Goal: Task Accomplishment & Management: Use online tool/utility

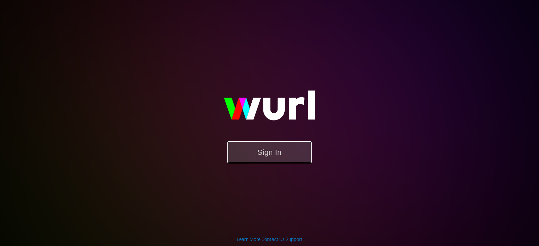
click at [263, 151] on button "Sign In" at bounding box center [269, 153] width 84 height 22
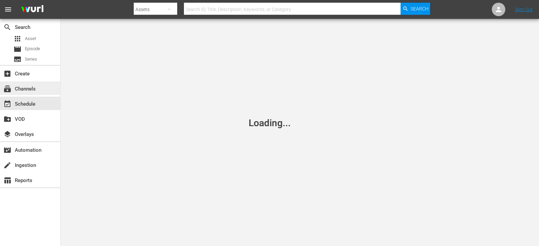
click at [28, 87] on div "subscriptions Channels" at bounding box center [19, 88] width 38 height 6
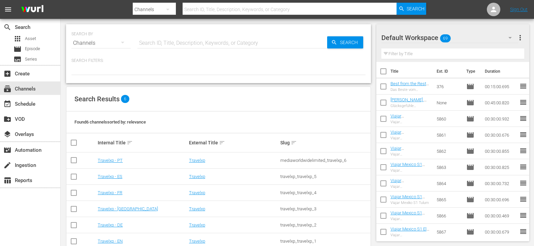
click at [123, 225] on div "Travelxp - DE" at bounding box center [142, 225] width 89 height 5
click at [117, 224] on link "Travelxp - DE" at bounding box center [110, 225] width 25 height 5
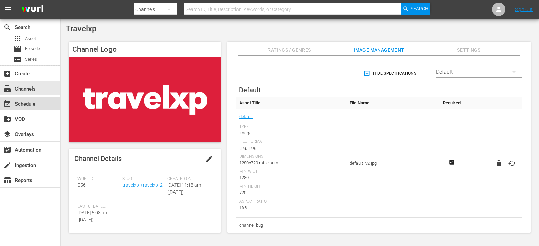
click at [30, 105] on div "event_available Schedule" at bounding box center [19, 103] width 38 height 6
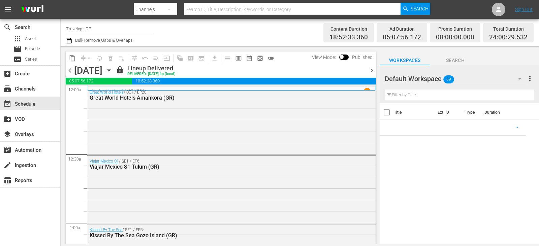
click at [371, 71] on span "chevron_right" at bounding box center [372, 70] width 8 height 8
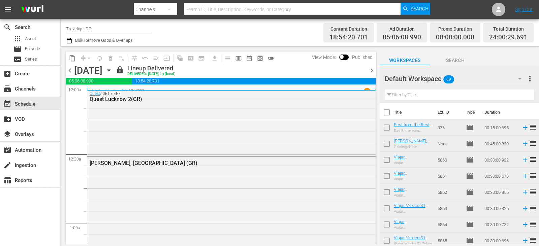
click at [371, 71] on span "chevron_right" at bounding box center [372, 70] width 8 height 8
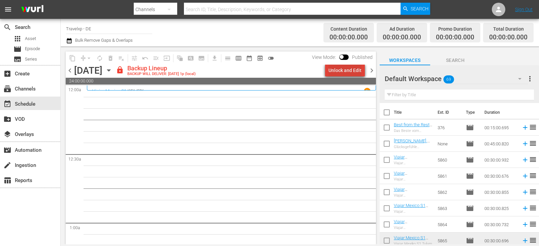
click at [353, 72] on div "Unlock and Edit" at bounding box center [345, 70] width 33 height 12
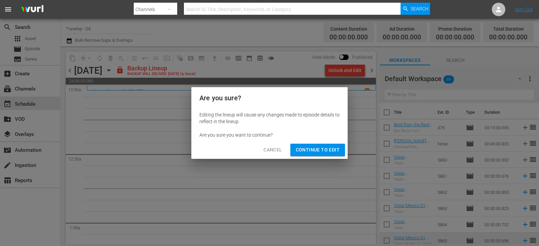
click at [322, 148] on span "Continue to Edit" at bounding box center [318, 150] width 44 height 8
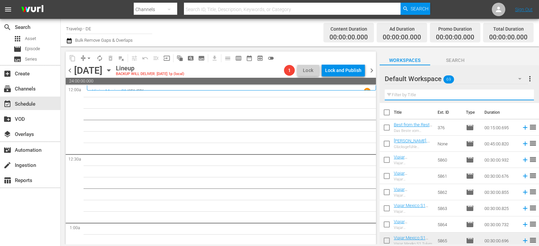
click at [405, 94] on input "text" at bounding box center [459, 95] width 149 height 11
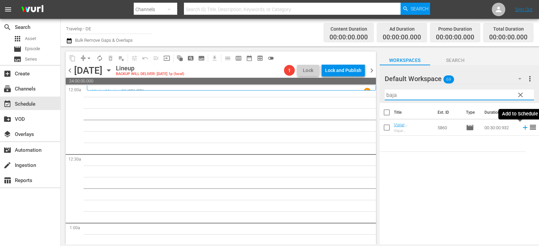
click at [522, 130] on icon at bounding box center [525, 127] width 7 height 7
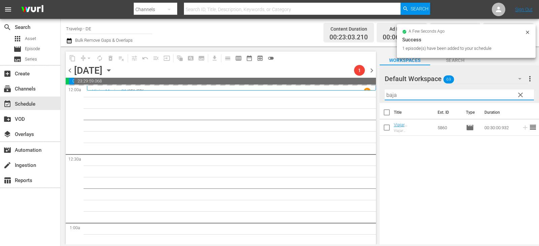
drag, startPoint x: 429, startPoint y: 99, endPoint x: 370, endPoint y: 99, distance: 59.7
click at [370, 99] on div "content_copy compress arrow_drop_down autorenew_outlined delete_forever_outline…" at bounding box center [300, 146] width 479 height 198
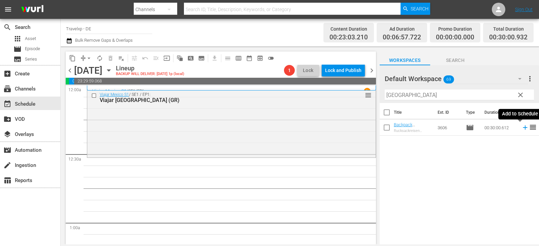
click at [522, 128] on icon at bounding box center [525, 127] width 7 height 7
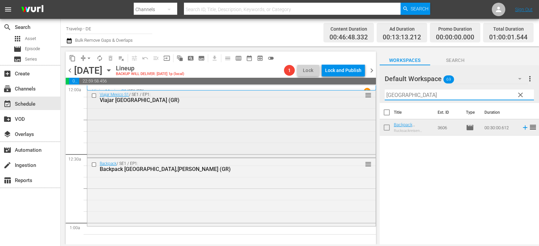
drag, startPoint x: 401, startPoint y: 95, endPoint x: 363, endPoint y: 95, distance: 38.4
click at [363, 95] on div "content_copy compress arrow_drop_down autorenew_outlined delete_forever_outline…" at bounding box center [300, 146] width 479 height 198
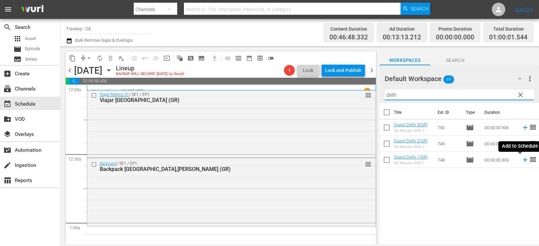
click at [522, 162] on icon at bounding box center [525, 159] width 7 height 7
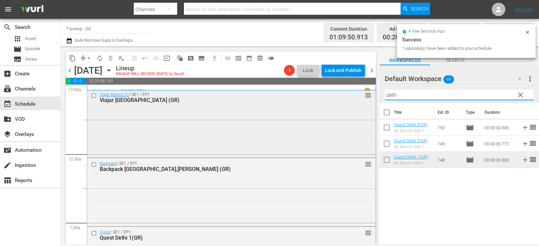
drag, startPoint x: 399, startPoint y: 96, endPoint x: 362, endPoint y: 100, distance: 37.3
click at [362, 100] on div "content_copy compress arrow_drop_down autorenew_outlined delete_forever_outline…" at bounding box center [300, 146] width 479 height 198
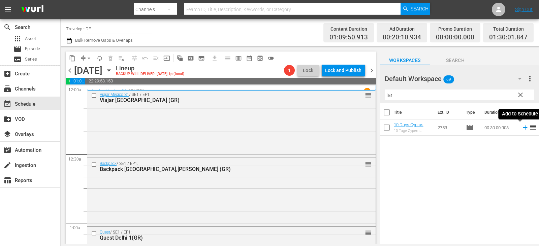
click at [522, 128] on icon at bounding box center [525, 127] width 7 height 7
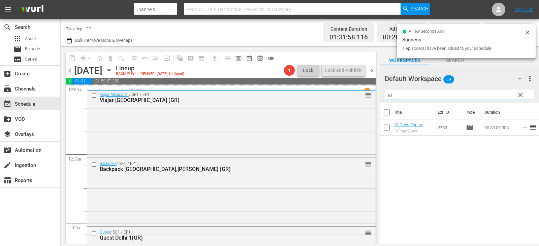
drag, startPoint x: 406, startPoint y: 96, endPoint x: 373, endPoint y: 96, distance: 33.7
click at [373, 96] on div "content_copy compress arrow_drop_down autorenew_outlined delete_forever_outline…" at bounding box center [300, 146] width 479 height 198
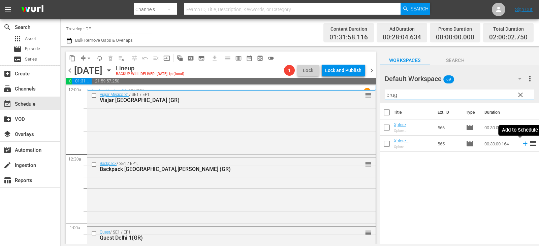
click at [522, 144] on icon at bounding box center [525, 143] width 7 height 7
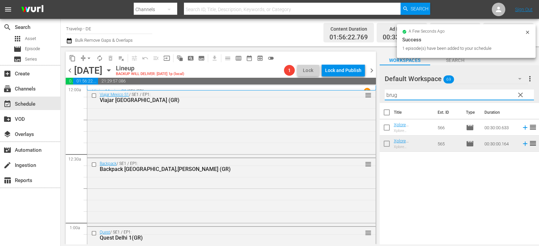
click at [364, 95] on div "content_copy compress arrow_drop_down autorenew_outlined delete_forever_outline…" at bounding box center [300, 146] width 479 height 198
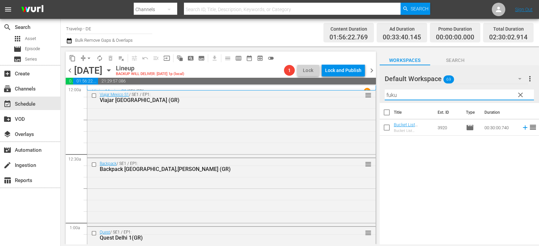
click at [522, 129] on icon at bounding box center [525, 127] width 7 height 7
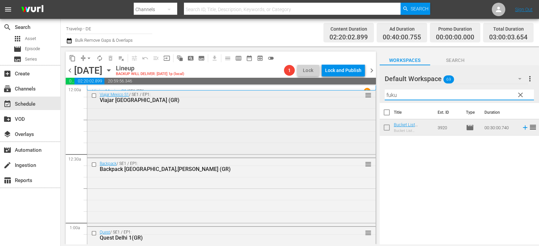
drag, startPoint x: 405, startPoint y: 93, endPoint x: 368, endPoint y: 98, distance: 37.5
click at [369, 98] on div "content_copy compress arrow_drop_down autorenew_outlined delete_forever_outline…" at bounding box center [300, 146] width 479 height 198
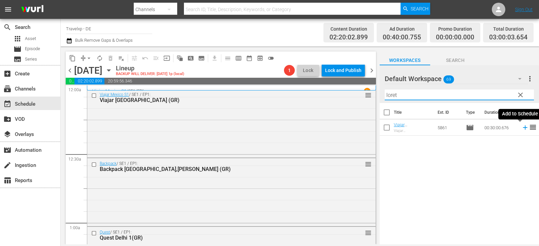
click at [522, 129] on icon at bounding box center [525, 127] width 7 height 7
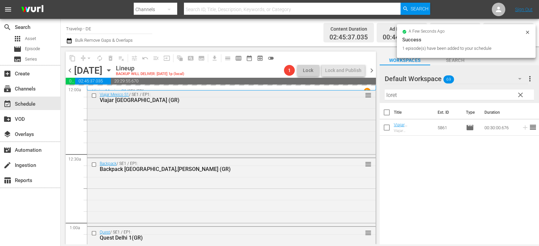
drag, startPoint x: 423, startPoint y: 98, endPoint x: 338, endPoint y: 105, distance: 85.5
click at [338, 105] on div "content_copy compress arrow_drop_down autorenew_outlined delete_forever_outline…" at bounding box center [300, 146] width 479 height 198
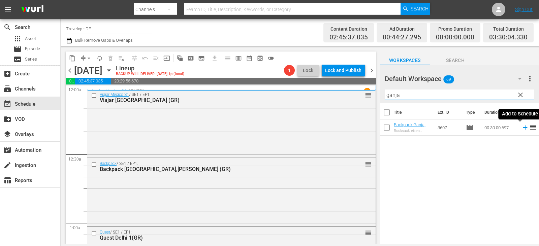
click at [522, 127] on icon at bounding box center [525, 127] width 7 height 7
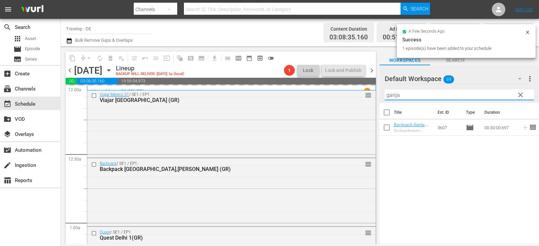
click at [361, 96] on div "content_copy compress arrow_drop_down autorenew_outlined delete_forever_outline…" at bounding box center [300, 146] width 479 height 198
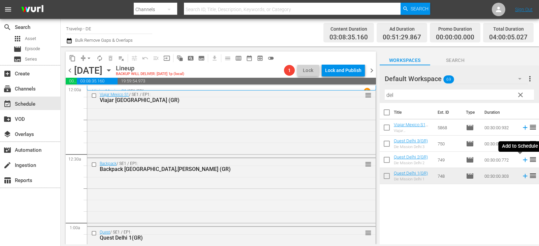
click at [522, 161] on icon at bounding box center [525, 159] width 7 height 7
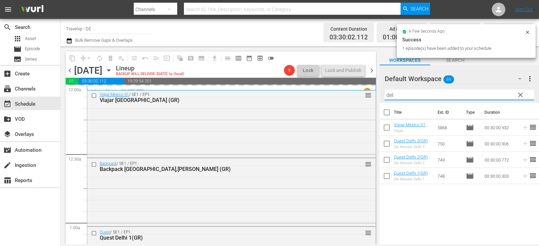
drag, startPoint x: 397, startPoint y: 94, endPoint x: 382, endPoint y: 97, distance: 15.5
click at [382, 97] on div "Default Workspace 69 Default more_vert clear Filter by Title del" at bounding box center [459, 84] width 159 height 38
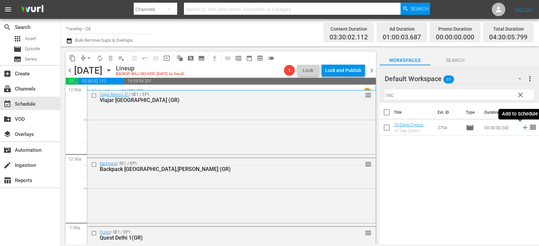
click at [522, 128] on icon at bounding box center [525, 127] width 7 height 7
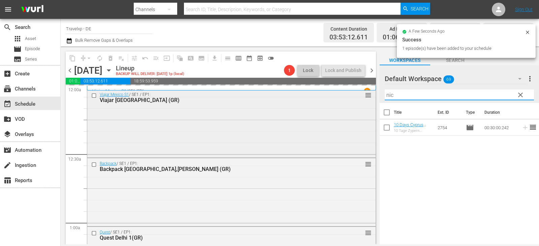
drag, startPoint x: 398, startPoint y: 97, endPoint x: 365, endPoint y: 100, distance: 32.8
click at [365, 100] on div "content_copy compress arrow_drop_down autorenew_outlined delete_forever_outline…" at bounding box center [300, 146] width 479 height 198
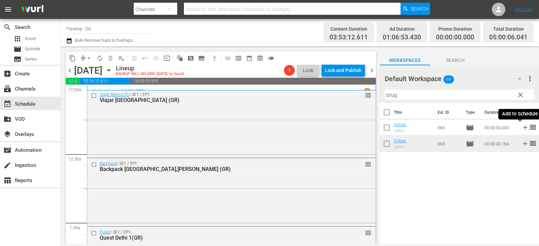
click at [522, 129] on icon at bounding box center [525, 127] width 7 height 7
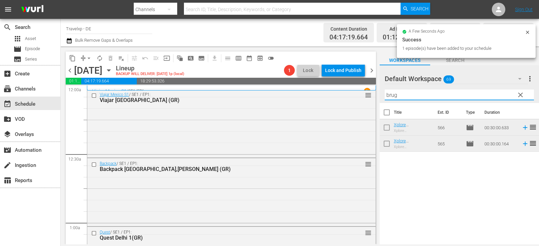
drag, startPoint x: 401, startPoint y: 97, endPoint x: 373, endPoint y: 98, distance: 28.0
click at [373, 98] on div "content_copy compress arrow_drop_down autorenew_outlined delete_forever_outline…" at bounding box center [300, 146] width 479 height 198
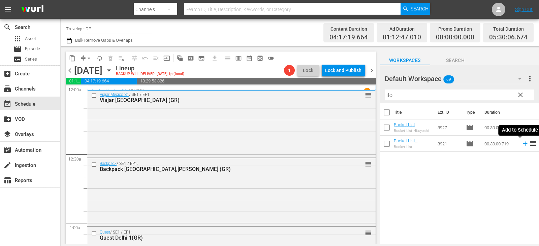
click at [522, 143] on icon at bounding box center [525, 143] width 7 height 7
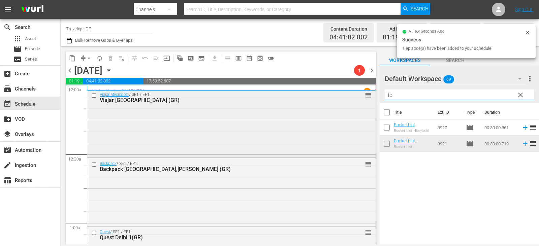
click at [367, 96] on div "content_copy compress arrow_drop_down autorenew_outlined delete_forever_outline…" at bounding box center [300, 146] width 479 height 198
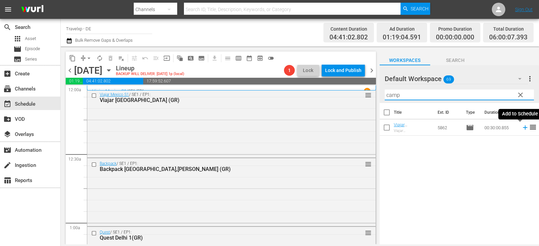
click at [522, 127] on icon at bounding box center [525, 127] width 7 height 7
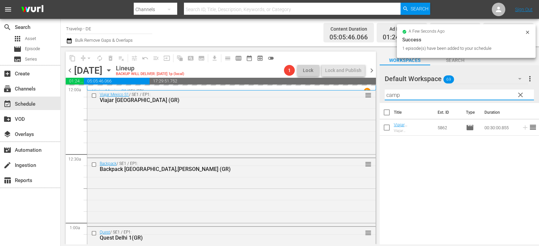
drag, startPoint x: 405, startPoint y: 95, endPoint x: 371, endPoint y: 97, distance: 34.4
click at [371, 97] on div "content_copy compress arrow_drop_down autorenew_outlined delete_forever_outline…" at bounding box center [300, 146] width 479 height 198
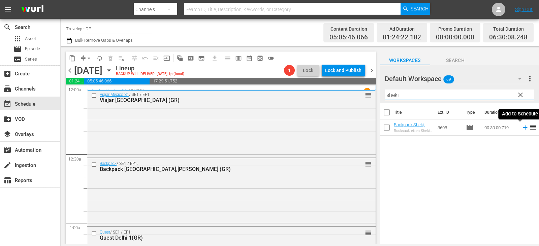
click at [522, 128] on icon at bounding box center [525, 127] width 7 height 7
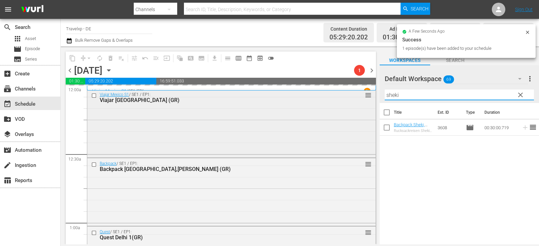
drag, startPoint x: 404, startPoint y: 98, endPoint x: 352, endPoint y: 102, distance: 52.8
click at [352, 102] on div "content_copy compress arrow_drop_down autorenew_outlined delete_forever_outline…" at bounding box center [300, 146] width 479 height 198
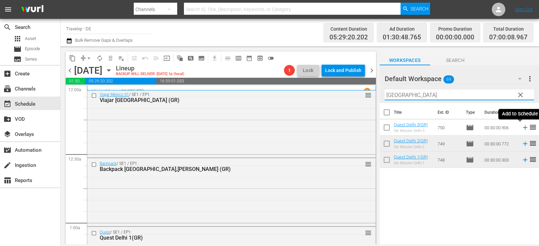
click at [523, 128] on icon at bounding box center [525, 128] width 4 height 4
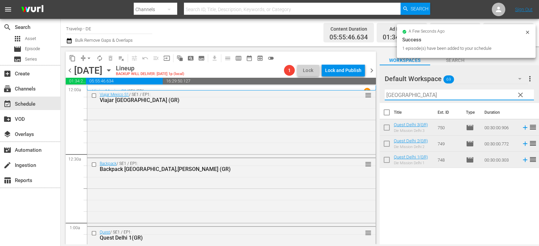
click at [339, 95] on div "content_copy compress arrow_drop_down autorenew_outlined delete_forever_outline…" at bounding box center [300, 146] width 479 height 198
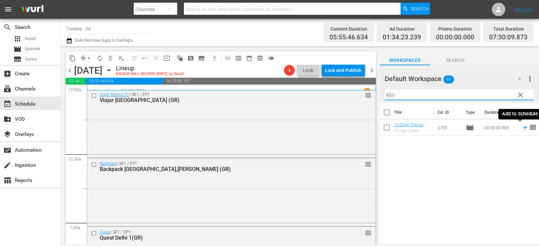
click at [522, 127] on icon at bounding box center [525, 127] width 7 height 7
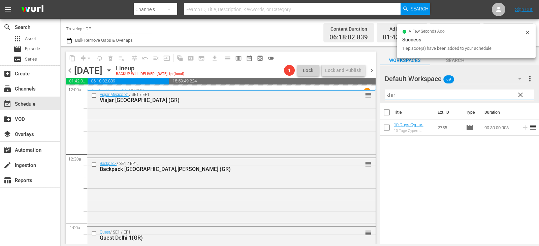
drag, startPoint x: 400, startPoint y: 97, endPoint x: 371, endPoint y: 94, distance: 28.5
click at [371, 94] on div "content_copy compress arrow_drop_down autorenew_outlined delete_forever_outline…" at bounding box center [300, 146] width 479 height 198
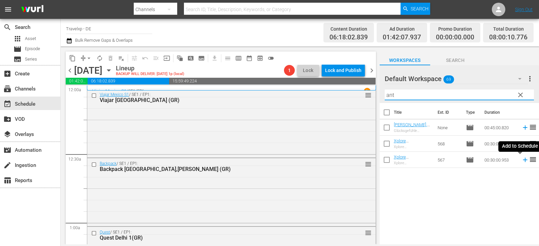
click at [522, 162] on icon at bounding box center [525, 159] width 7 height 7
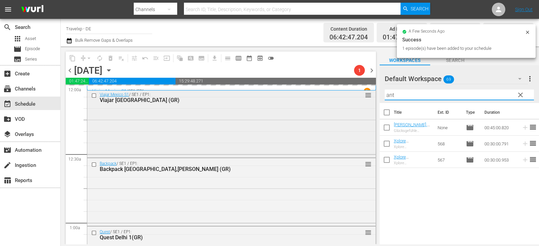
drag, startPoint x: 399, startPoint y: 97, endPoint x: 355, endPoint y: 97, distance: 44.2
click at [355, 97] on div "content_copy compress arrow_drop_down autorenew_outlined delete_forever_outline…" at bounding box center [300, 146] width 479 height 198
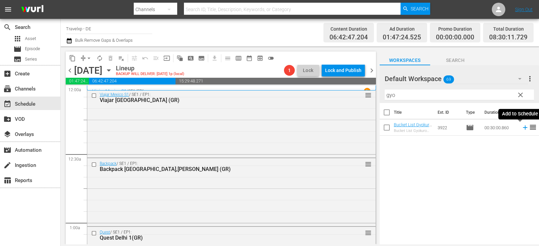
click at [522, 128] on icon at bounding box center [525, 127] width 7 height 7
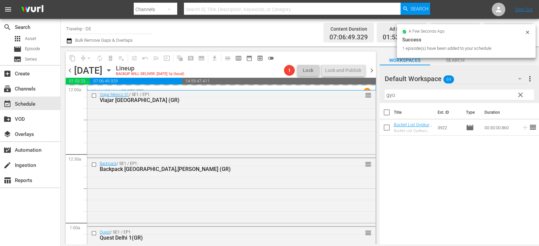
click at [375, 96] on div "content_copy compress arrow_drop_down autorenew_outlined delete_forever_outline…" at bounding box center [300, 146] width 479 height 198
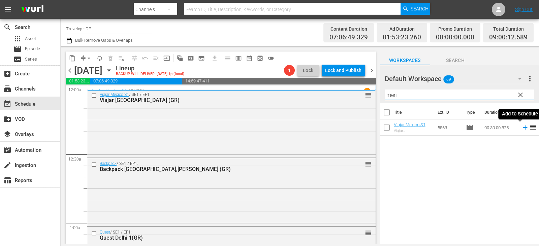
click at [522, 127] on icon at bounding box center [525, 127] width 7 height 7
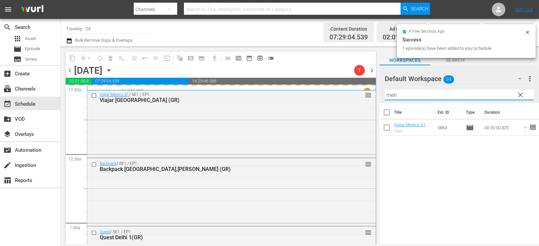
click at [355, 97] on div "content_copy compress arrow_drop_down autorenew_outlined delete_forever_outline…" at bounding box center [300, 146] width 479 height 198
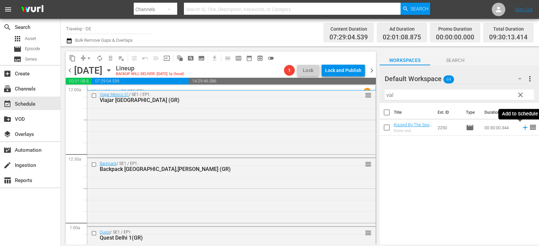
click at [522, 129] on icon at bounding box center [525, 127] width 7 height 7
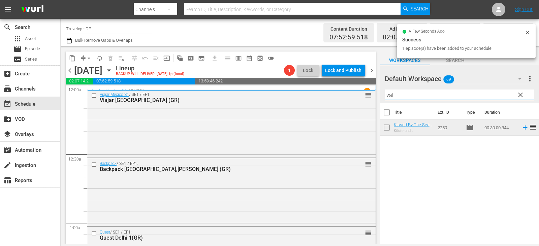
drag, startPoint x: 396, startPoint y: 96, endPoint x: 376, endPoint y: 96, distance: 19.9
click at [367, 96] on div "content_copy compress arrow_drop_down autorenew_outlined delete_forever_outline…" at bounding box center [300, 146] width 479 height 198
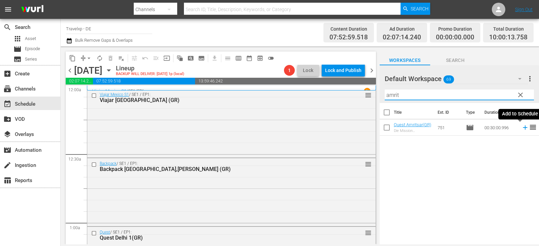
click at [523, 128] on icon at bounding box center [525, 128] width 4 height 4
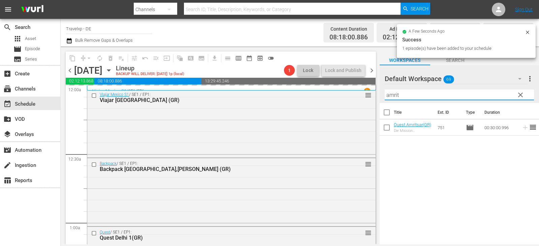
drag, startPoint x: 411, startPoint y: 96, endPoint x: 380, endPoint y: 94, distance: 30.7
click at [380, 94] on div "Default Workspace 69 Default more_vert clear Filter by Title amrit" at bounding box center [459, 84] width 159 height 38
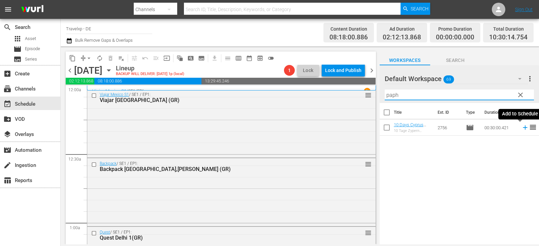
click at [522, 129] on icon at bounding box center [525, 127] width 7 height 7
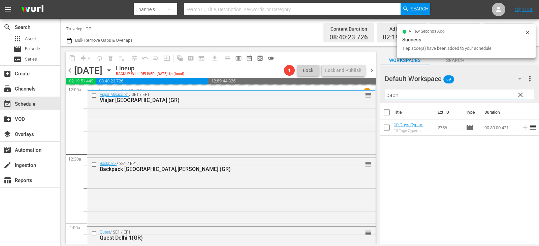
drag, startPoint x: 409, startPoint y: 95, endPoint x: 382, endPoint y: 93, distance: 26.7
click at [382, 93] on div "Default Workspace 69 Default more_vert clear Filter by Title paph" at bounding box center [459, 84] width 159 height 38
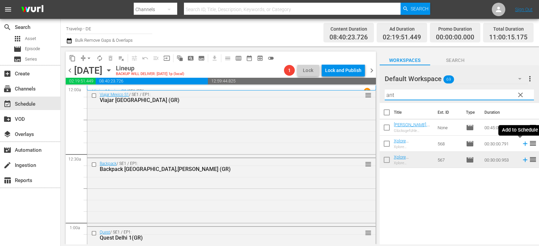
click at [523, 144] on icon at bounding box center [525, 144] width 4 height 4
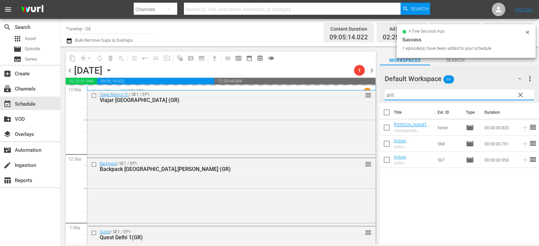
drag, startPoint x: 400, startPoint y: 92, endPoint x: 376, endPoint y: 100, distance: 25.7
click at [376, 100] on div "content_copy compress arrow_drop_down autorenew_outlined delete_forever_outline…" at bounding box center [300, 146] width 479 height 198
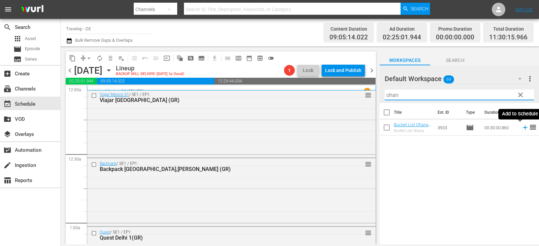
click at [523, 128] on icon at bounding box center [525, 128] width 4 height 4
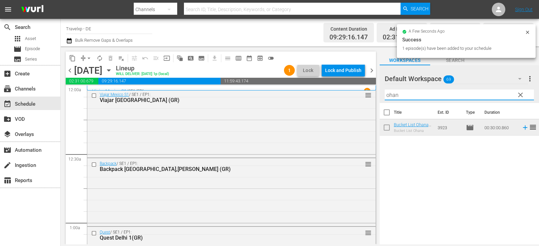
drag, startPoint x: 408, startPoint y: 92, endPoint x: 381, endPoint y: 97, distance: 27.2
click at [381, 97] on div "Default Workspace 69 Default more_vert clear Filter by Title ohan" at bounding box center [459, 84] width 159 height 38
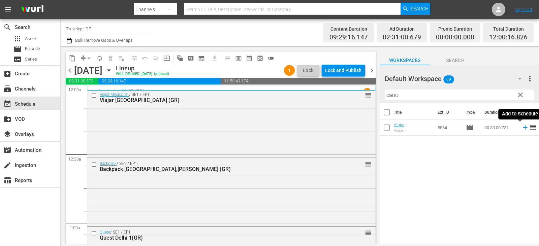
click at [522, 129] on icon at bounding box center [525, 127] width 7 height 7
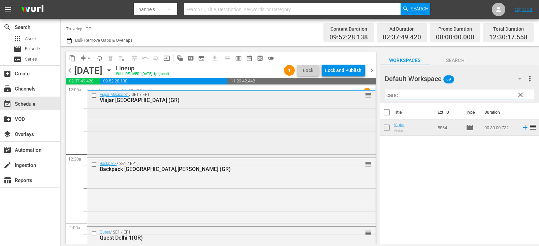
drag, startPoint x: 401, startPoint y: 96, endPoint x: 337, endPoint y: 104, distance: 64.5
click at [337, 104] on div "content_copy compress arrow_drop_down autorenew_outlined delete_forever_outline…" at bounding box center [300, 146] width 479 height 198
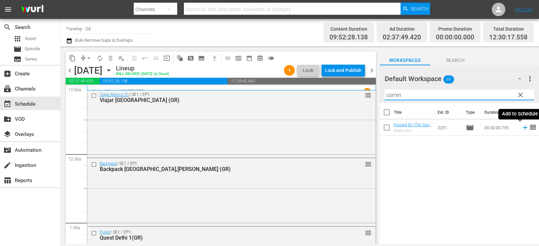
click at [522, 128] on icon at bounding box center [525, 127] width 7 height 7
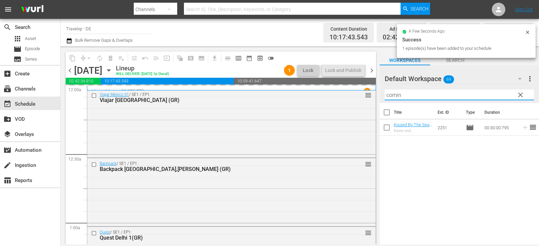
drag, startPoint x: 409, startPoint y: 95, endPoint x: 375, endPoint y: 97, distance: 34.5
click at [375, 97] on div "content_copy compress arrow_drop_down autorenew_outlined delete_forever_outline…" at bounding box center [300, 146] width 479 height 198
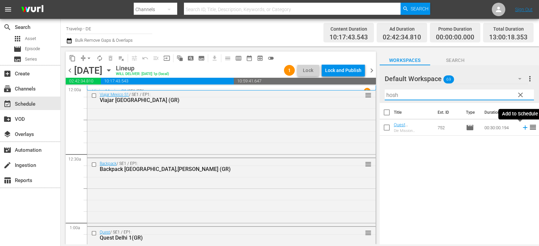
click at [523, 128] on icon at bounding box center [525, 128] width 4 height 4
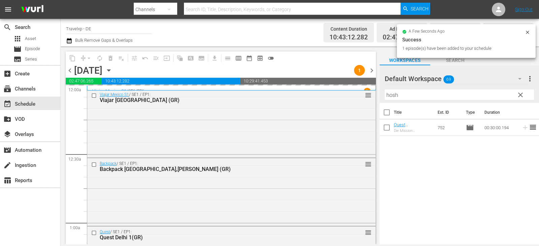
click at [369, 98] on div "content_copy compress arrow_drop_down autorenew_outlined delete_forever_outline…" at bounding box center [300, 146] width 479 height 198
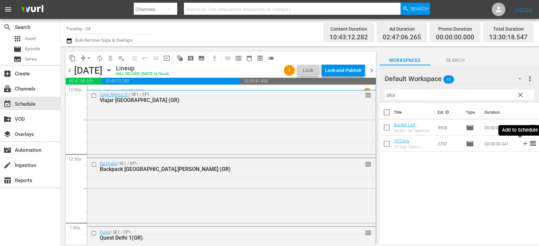
click at [522, 145] on icon at bounding box center [525, 143] width 7 height 7
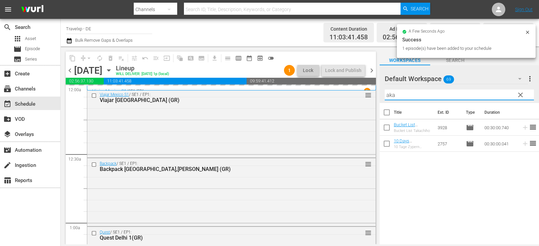
click at [358, 94] on div "content_copy compress arrow_drop_down autorenew_outlined delete_forever_outline…" at bounding box center [300, 146] width 479 height 198
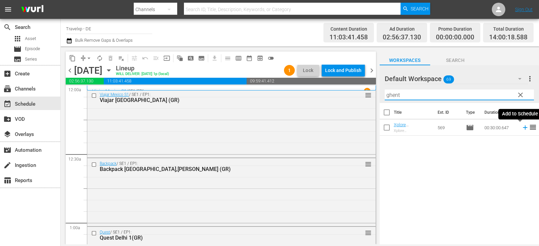
click at [523, 128] on icon at bounding box center [525, 128] width 4 height 4
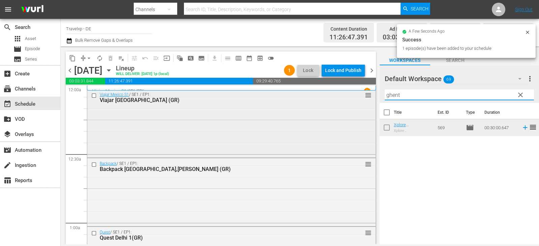
drag, startPoint x: 406, startPoint y: 94, endPoint x: 356, endPoint y: 103, distance: 51.0
click at [356, 103] on div "content_copy compress arrow_drop_down autorenew_outlined delete_forever_outline…" at bounding box center [300, 146] width 479 height 198
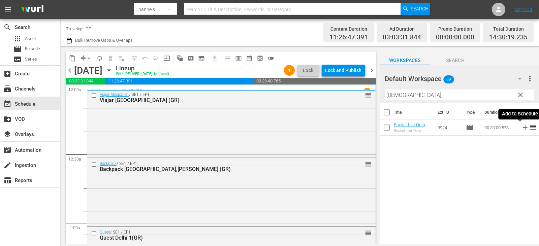
click at [522, 129] on icon at bounding box center [525, 127] width 7 height 7
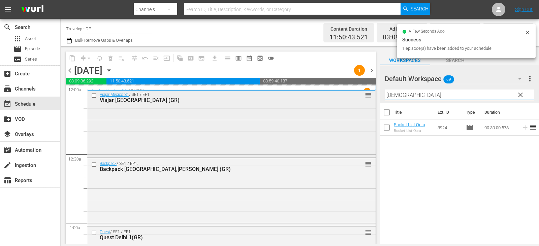
click at [347, 92] on div "content_copy compress arrow_drop_down autorenew_outlined delete_forever_outline…" at bounding box center [300, 146] width 479 height 198
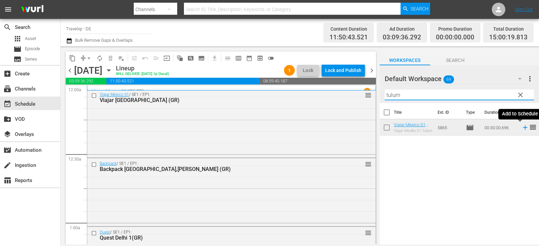
click at [523, 128] on icon at bounding box center [525, 128] width 4 height 4
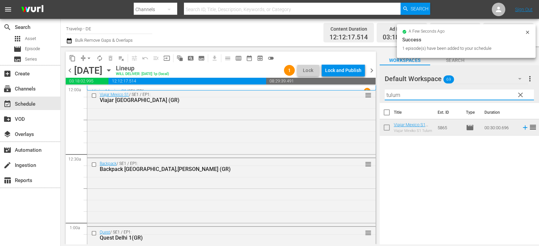
drag, startPoint x: 411, startPoint y: 96, endPoint x: 382, endPoint y: 93, distance: 29.1
click at [382, 93] on div "Default Workspace 69 Default more_vert clear Filter by Title tulum" at bounding box center [459, 84] width 159 height 38
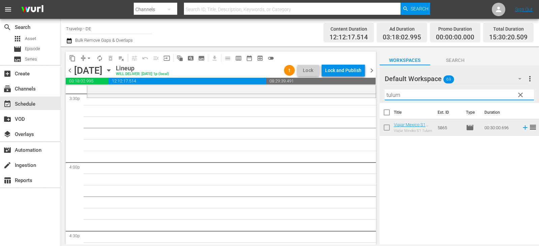
scroll to position [2056, 0]
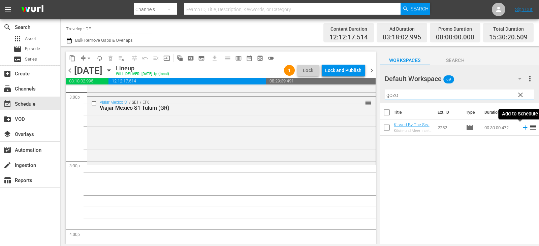
click at [522, 129] on icon at bounding box center [525, 127] width 7 height 7
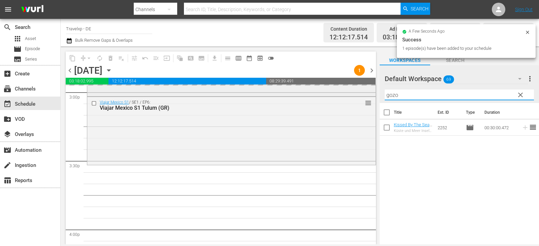
drag, startPoint x: 405, startPoint y: 92, endPoint x: 359, endPoint y: 96, distance: 46.3
click at [359, 96] on div "content_copy compress arrow_drop_down autorenew_outlined delete_forever_outline…" at bounding box center [300, 146] width 479 height 198
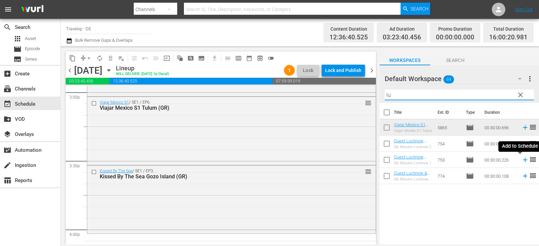
click at [522, 161] on icon at bounding box center [525, 159] width 7 height 7
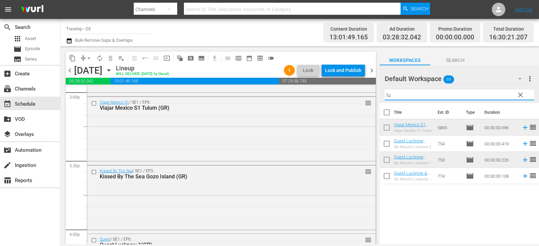
drag, startPoint x: 379, startPoint y: 96, endPoint x: 374, endPoint y: 96, distance: 4.4
click at [374, 96] on div "content_copy compress arrow_drop_down autorenew_outlined delete_forever_outline…" at bounding box center [300, 146] width 479 height 198
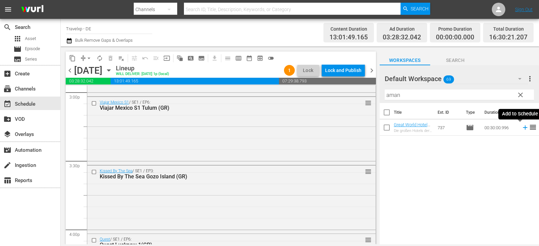
click at [522, 129] on icon at bounding box center [525, 127] width 7 height 7
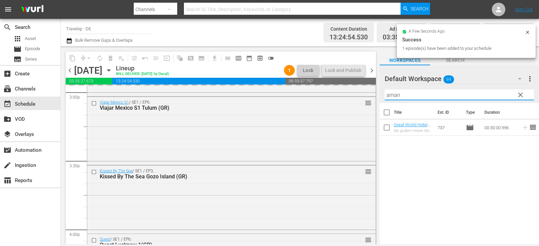
click at [366, 93] on div "content_copy compress arrow_drop_down autorenew_outlined delete_forever_outline…" at bounding box center [300, 146] width 479 height 198
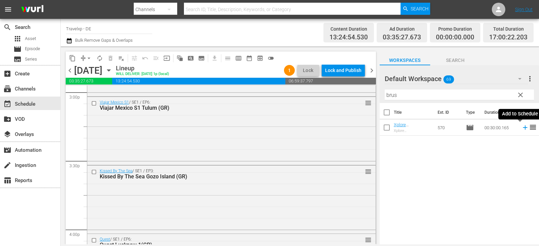
click at [522, 129] on icon at bounding box center [525, 127] width 7 height 7
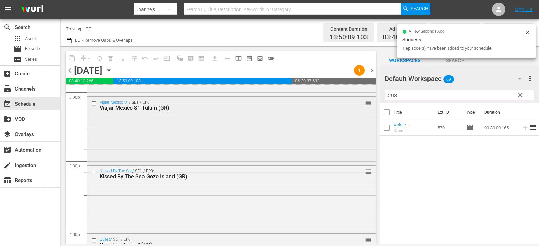
drag, startPoint x: 398, startPoint y: 96, endPoint x: 368, endPoint y: 97, distance: 30.0
click at [368, 97] on div "content_copy compress arrow_drop_down autorenew_outlined delete_forever_outline…" at bounding box center [300, 146] width 479 height 198
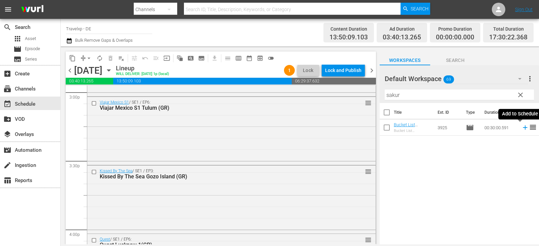
click at [522, 128] on icon at bounding box center [525, 127] width 7 height 7
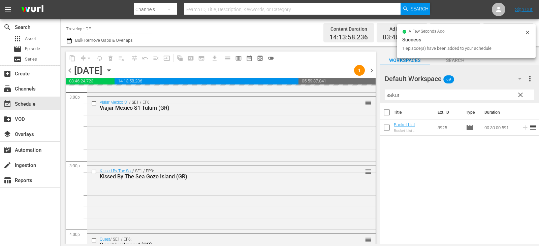
drag, startPoint x: 409, startPoint y: 98, endPoint x: 373, endPoint y: 99, distance: 36.1
click at [373, 99] on div "content_copy compress arrow_drop_down autorenew_outlined delete_forever_outline…" at bounding box center [300, 146] width 479 height 198
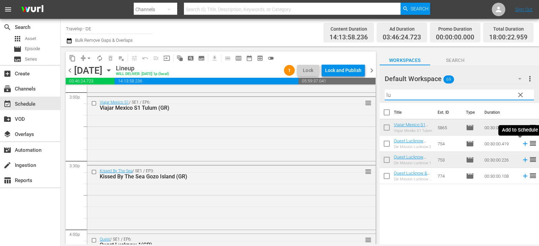
type input "lu"
click at [522, 145] on icon at bounding box center [525, 143] width 7 height 7
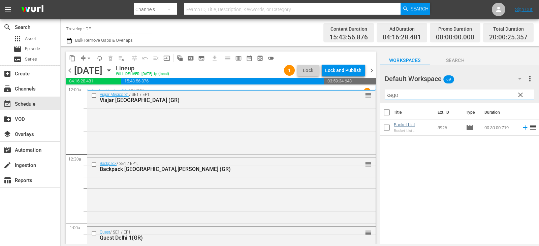
scroll to position [2056, 0]
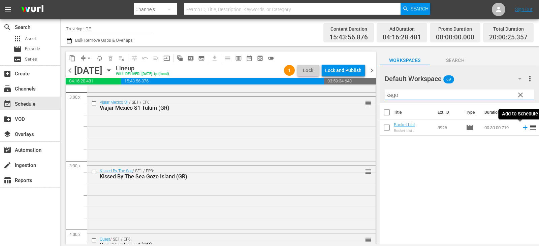
click at [522, 129] on icon at bounding box center [525, 127] width 7 height 7
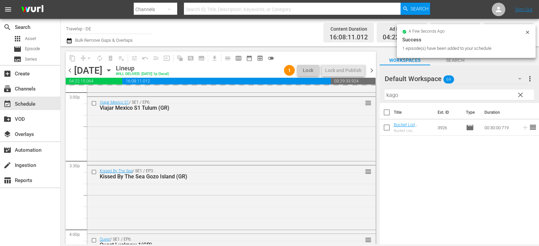
click at [367, 93] on div "content_copy compress arrow_drop_down autorenew_outlined delete_forever_outline…" at bounding box center [300, 146] width 479 height 198
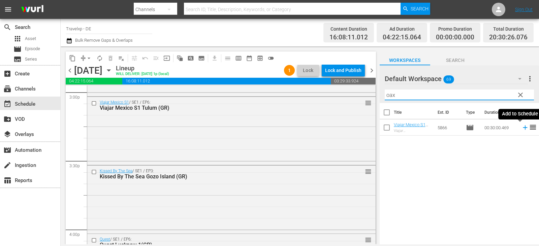
click at [522, 128] on icon at bounding box center [525, 127] width 7 height 7
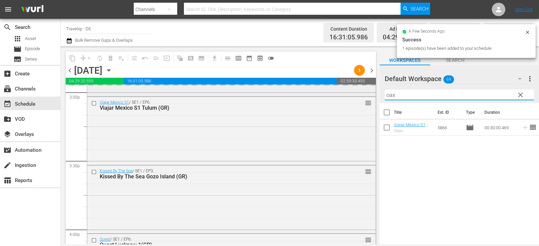
drag, startPoint x: 405, startPoint y: 97, endPoint x: 369, endPoint y: 96, distance: 35.8
click at [369, 96] on div "content_copy compress arrow_drop_down autorenew_outlined delete_forever_outline…" at bounding box center [300, 146] width 479 height 198
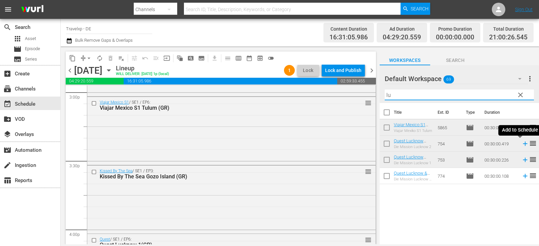
click at [523, 145] on icon at bounding box center [525, 143] width 7 height 7
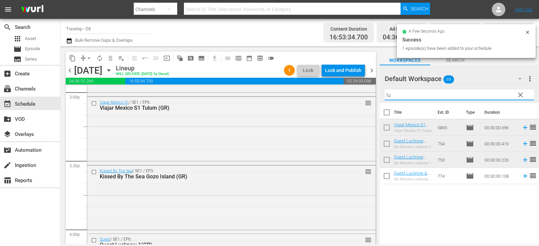
click at [368, 94] on div "content_copy compress arrow_drop_down autorenew_outlined delete_forever_outline…" at bounding box center [300, 146] width 479 height 198
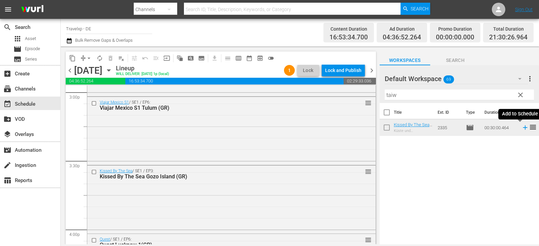
click at [522, 128] on icon at bounding box center [525, 127] width 7 height 7
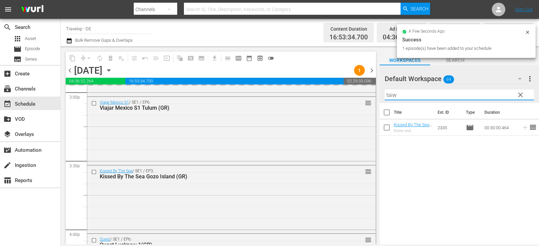
drag, startPoint x: 375, startPoint y: 101, endPoint x: 371, endPoint y: 102, distance: 4.4
click at [371, 102] on div "content_copy compress arrow_drop_down autorenew_outlined delete_forever_outline…" at bounding box center [300, 146] width 479 height 198
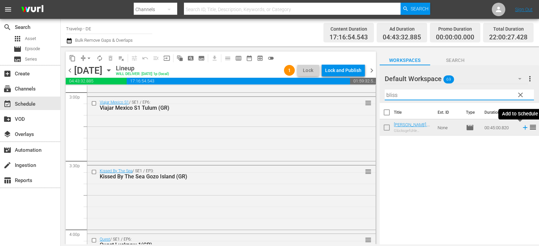
click at [522, 129] on icon at bounding box center [525, 127] width 7 height 7
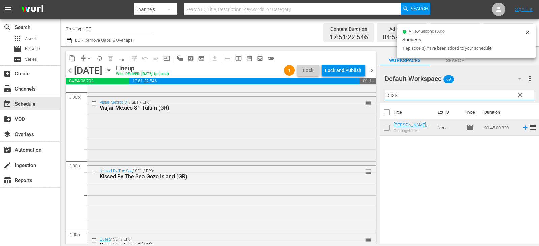
drag, startPoint x: 400, startPoint y: 95, endPoint x: 358, endPoint y: 98, distance: 41.9
click at [370, 97] on div "content_copy compress arrow_drop_down autorenew_outlined delete_forever_outline…" at bounding box center [300, 146] width 479 height 198
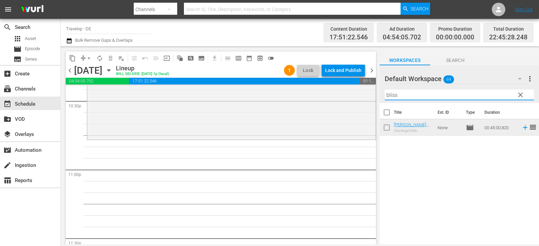
scroll to position [3033, 0]
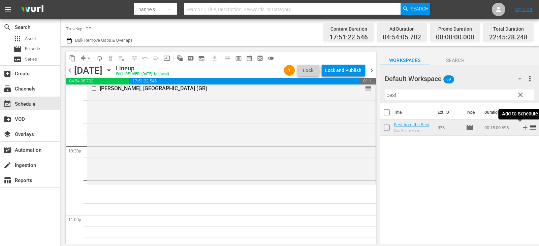
click at [522, 127] on icon at bounding box center [525, 127] width 7 height 7
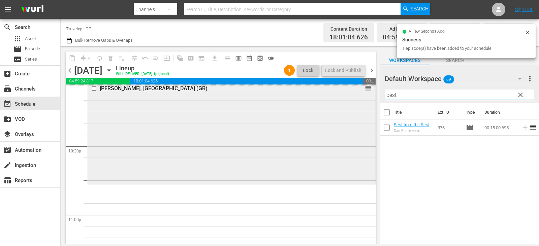
click at [358, 106] on div "content_copy compress arrow_drop_down autorenew_outlined delete_forever_outline…" at bounding box center [300, 146] width 479 height 198
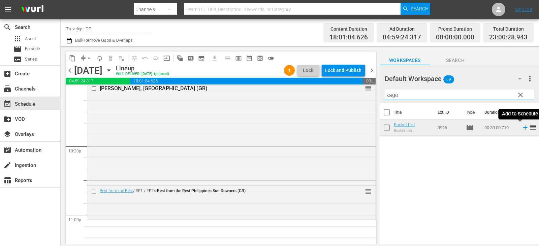
click at [522, 129] on icon at bounding box center [525, 127] width 7 height 7
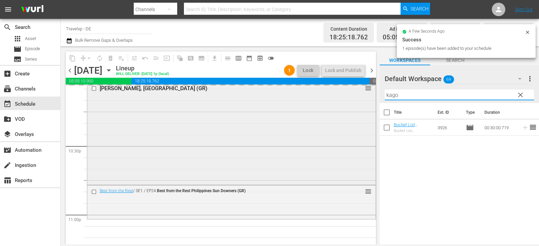
drag, startPoint x: 408, startPoint y: 95, endPoint x: 355, endPoint y: 98, distance: 53.0
click at [355, 98] on div "content_copy compress arrow_drop_down autorenew_outlined delete_forever_outline…" at bounding box center [300, 146] width 479 height 198
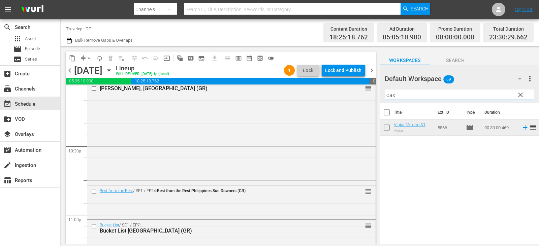
type input "oax"
click at [523, 128] on icon at bounding box center [525, 128] width 4 height 4
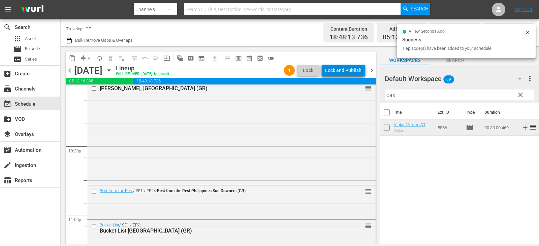
click at [345, 73] on div "Lock and Publish" at bounding box center [343, 70] width 36 height 12
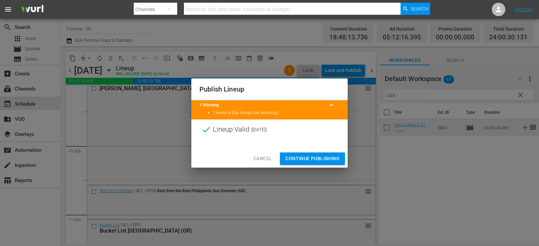
click at [317, 159] on span "Continue Publishing" at bounding box center [312, 159] width 54 height 8
